Goal: Task Accomplishment & Management: Complete application form

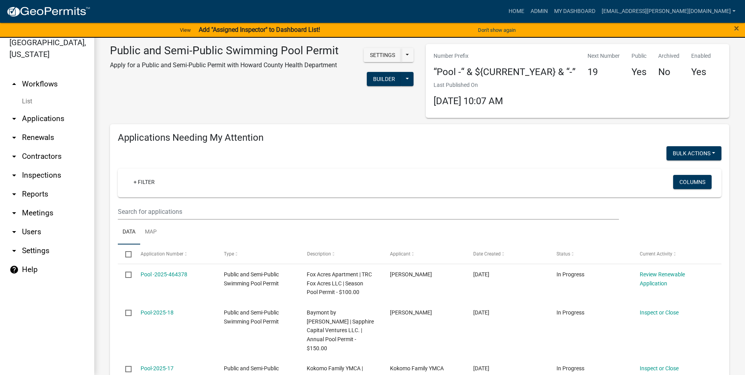
scroll to position [79, 0]
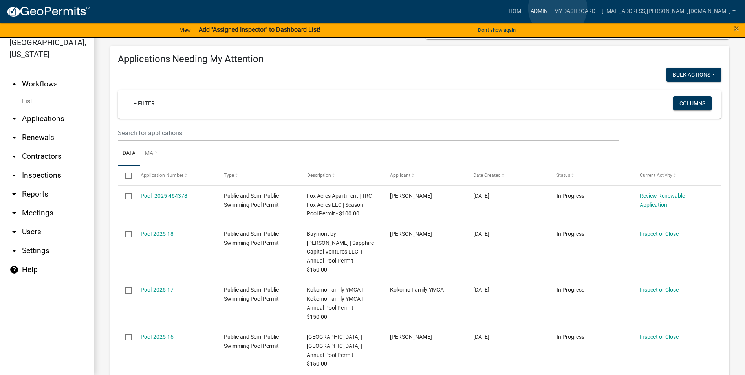
click at [551, 8] on link "Admin" at bounding box center [540, 11] width 24 height 15
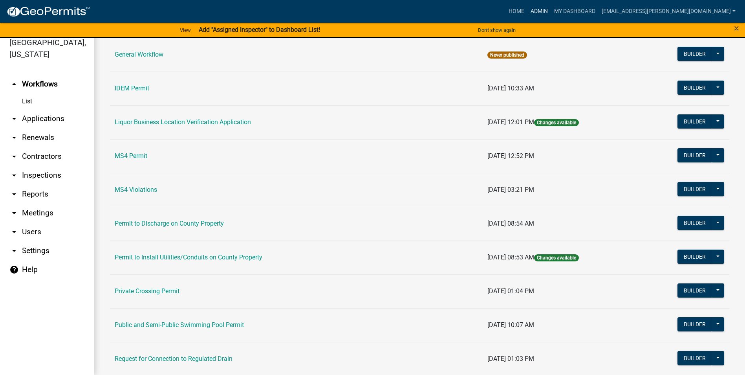
scroll to position [633, 0]
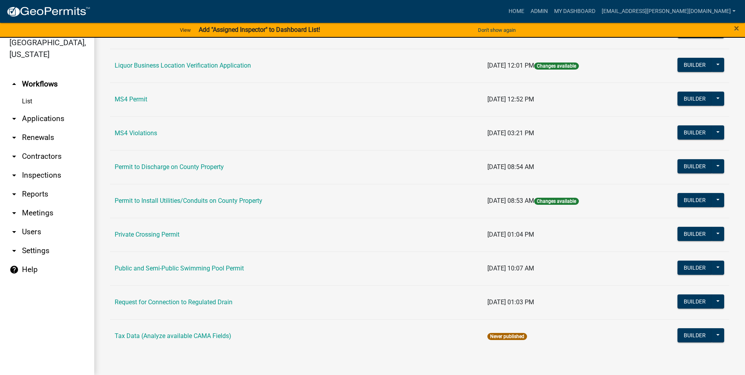
click at [195, 268] on link "Public and Semi-Public Swimming Pool Permit" at bounding box center [179, 267] width 129 height 7
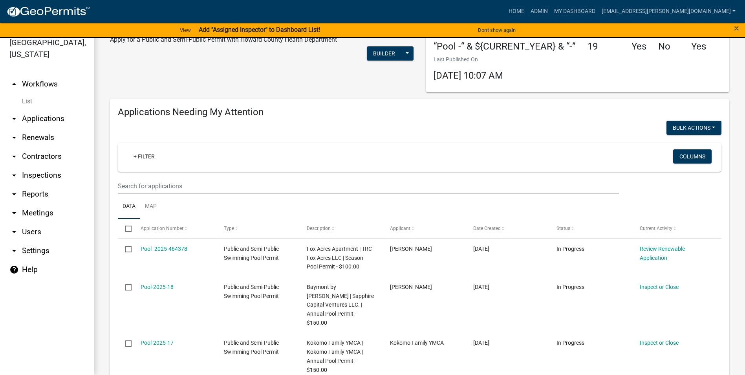
scroll to position [39, 0]
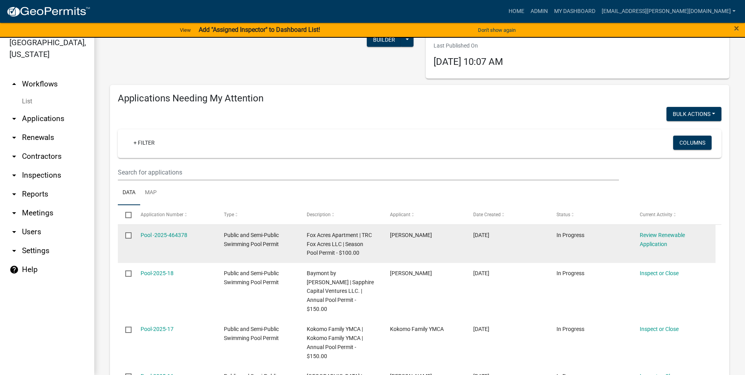
click at [664, 238] on div "Review Renewable Application" at bounding box center [674, 240] width 68 height 18
click at [665, 235] on link "Review Renewable Application" at bounding box center [662, 239] width 45 height 15
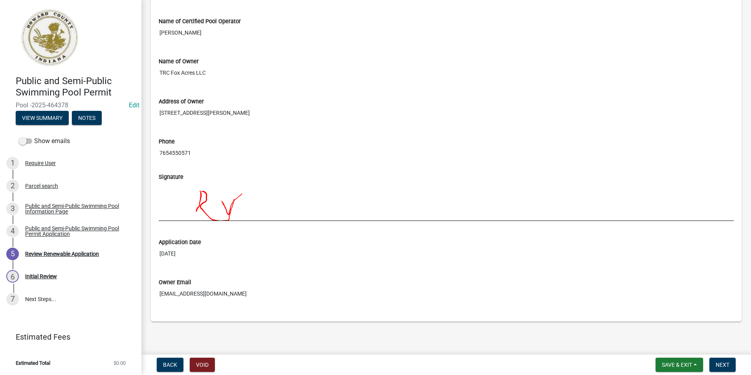
scroll to position [630, 0]
click at [733, 362] on button "Next" at bounding box center [723, 365] width 26 height 14
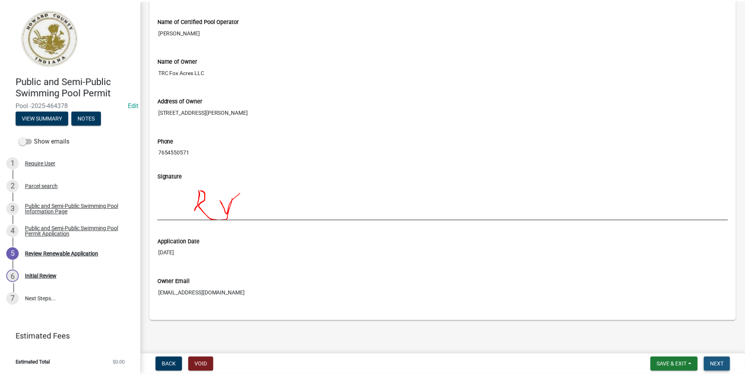
scroll to position [0, 0]
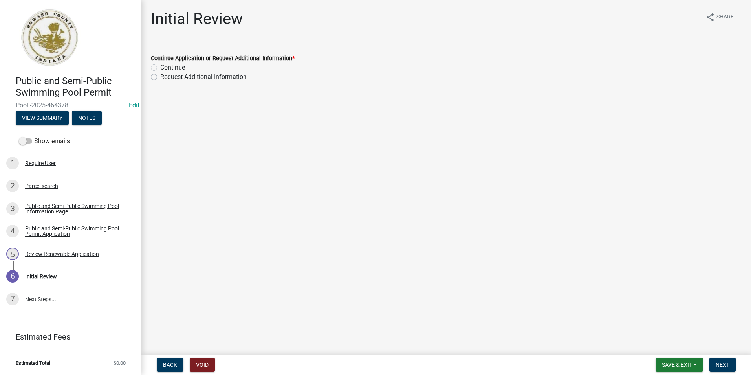
click at [160, 67] on label "Continue" at bounding box center [172, 67] width 25 height 9
click at [160, 67] on input "Continue" at bounding box center [162, 65] width 5 height 5
radio input "true"
click at [722, 367] on span "Next" at bounding box center [723, 365] width 14 height 6
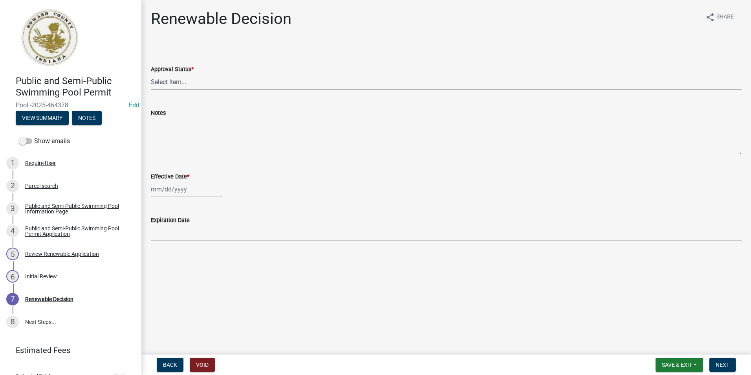
click at [191, 80] on select "Select Item... Approved Denied" at bounding box center [446, 82] width 591 height 16
click at [151, 74] on select "Select Item... Approved Denied" at bounding box center [446, 82] width 591 height 16
select select "6cfd4193-1f57-4c7e-a5e5-f68c9e85a162"
click at [189, 180] on div "Effective Date *" at bounding box center [446, 176] width 591 height 9
click at [189, 188] on div at bounding box center [187, 189] width 72 height 16
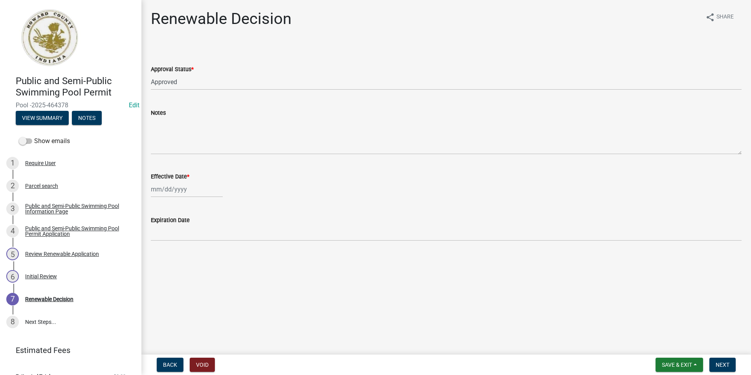
select select "8"
select select "2025"
click at [210, 255] on div "15" at bounding box center [209, 256] width 13 height 13
type input "[DATE]"
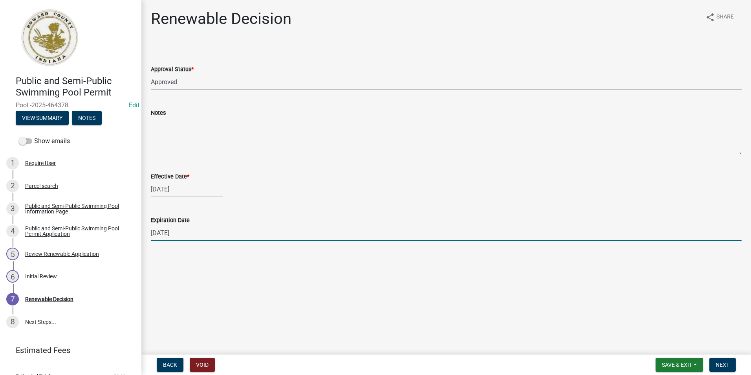
drag, startPoint x: 187, startPoint y: 231, endPoint x: 151, endPoint y: 231, distance: 36.5
click at [151, 231] on input "[DATE]" at bounding box center [446, 233] width 591 height 16
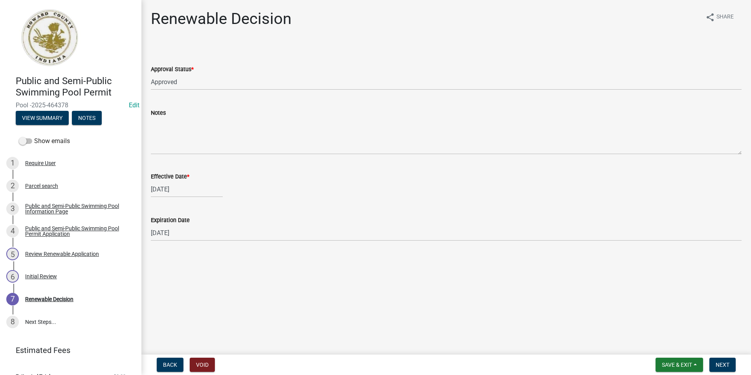
click at [213, 273] on main "Renewable Decision share Share Approval Status * Select Item... Approved Denied…" at bounding box center [446, 175] width 610 height 351
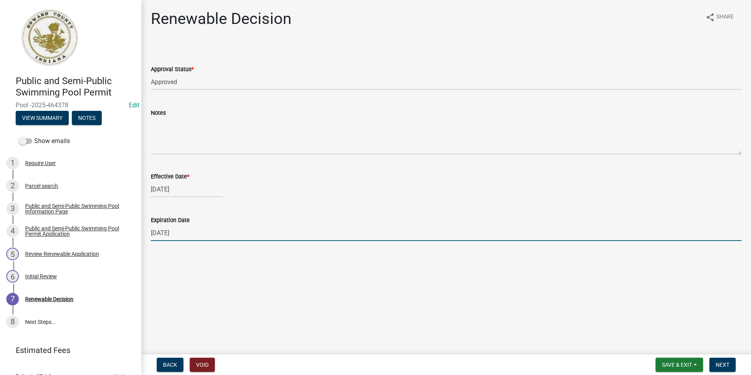
click at [168, 231] on input "[DATE]" at bounding box center [446, 233] width 591 height 16
type input "[DATE]"
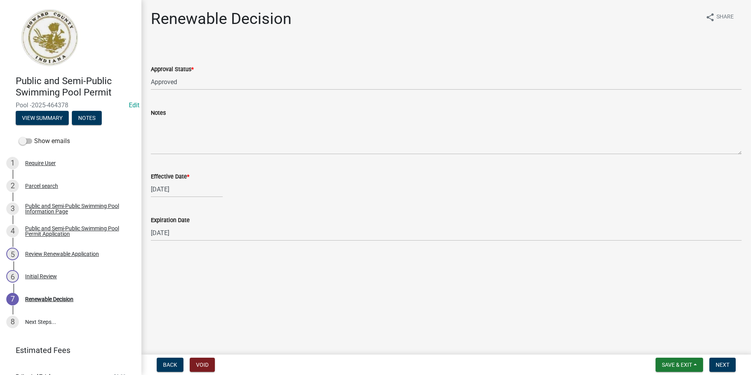
click at [276, 280] on main "Renewable Decision share Share Approval Status * Select Item... Approved Denied…" at bounding box center [446, 175] width 610 height 351
click at [733, 366] on button "Next" at bounding box center [723, 365] width 26 height 14
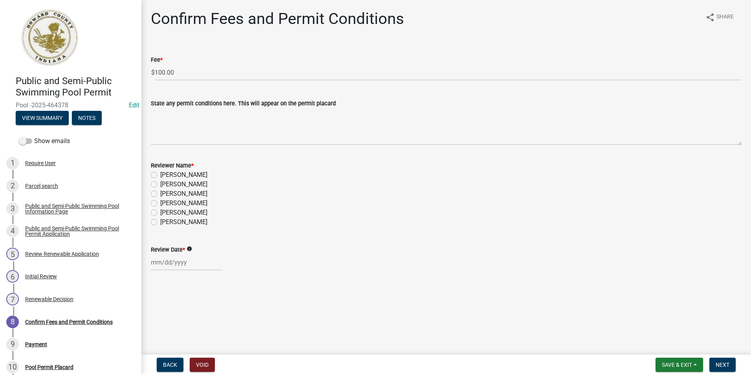
click at [160, 223] on label "[PERSON_NAME]" at bounding box center [183, 221] width 47 height 9
click at [160, 222] on input "[PERSON_NAME]" at bounding box center [162, 219] width 5 height 5
radio input "true"
click at [162, 269] on div at bounding box center [187, 262] width 72 height 16
select select "8"
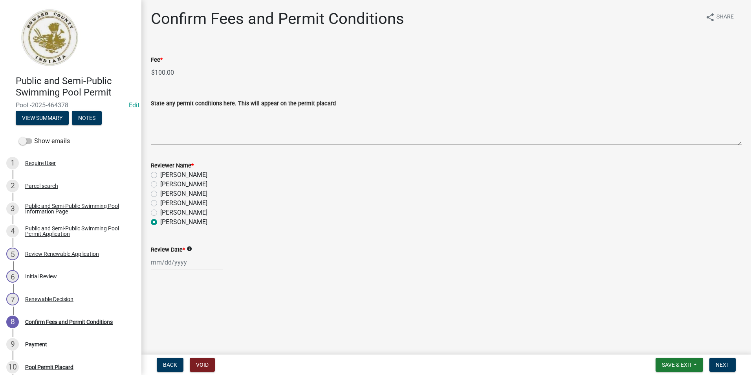
select select "2025"
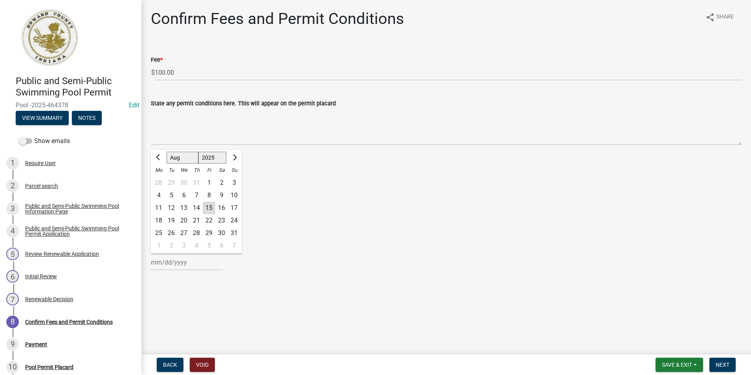
click at [209, 207] on div "15" at bounding box center [209, 208] width 13 height 13
type input "[DATE]"
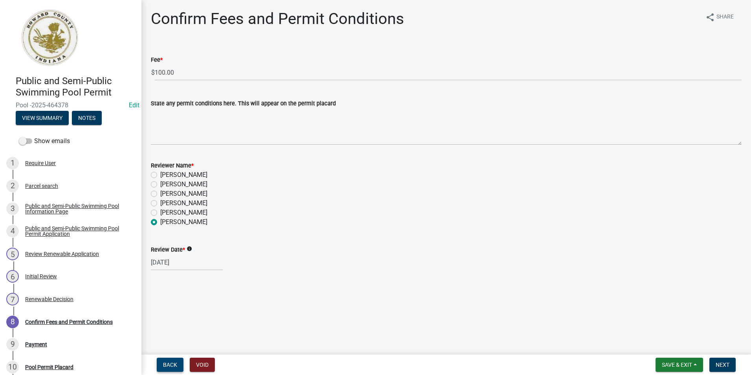
click at [167, 370] on button "Back" at bounding box center [170, 365] width 27 height 14
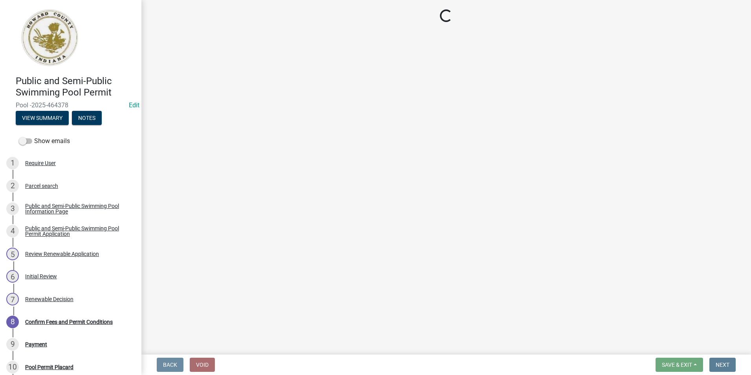
select select "6cfd4193-1f57-4c7e-a5e5-f68c9e85a162"
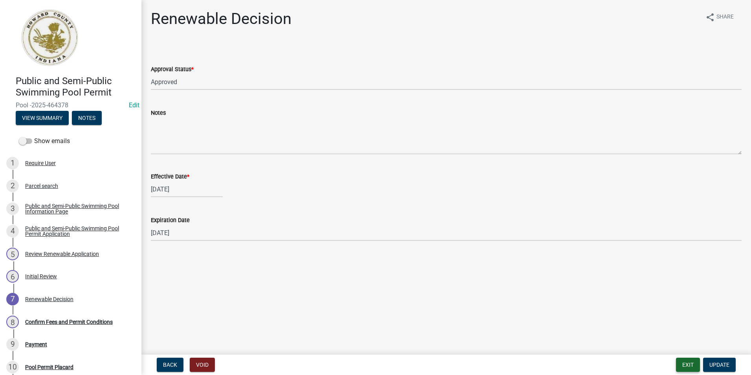
click at [693, 366] on button "Exit" at bounding box center [688, 365] width 24 height 14
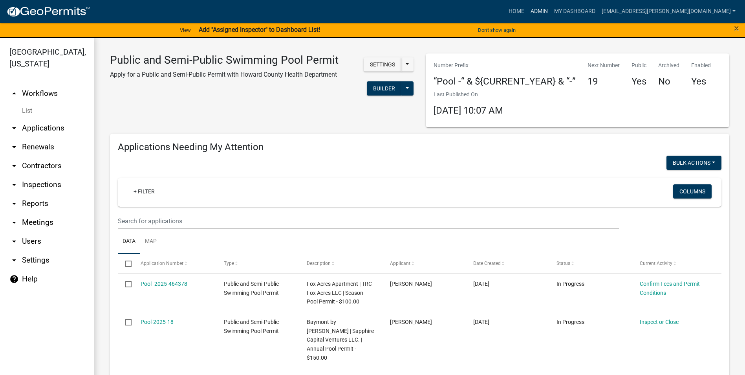
click at [551, 9] on link "Admin" at bounding box center [540, 11] width 24 height 15
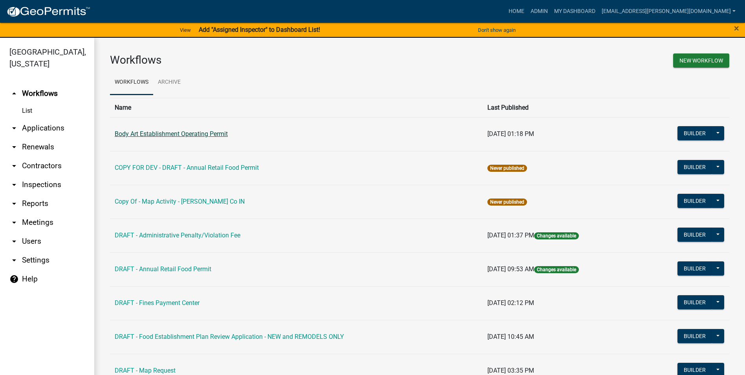
click at [191, 134] on link "Body Art Establishment Operating Permit" at bounding box center [171, 133] width 113 height 7
